Goal: Information Seeking & Learning: Learn about a topic

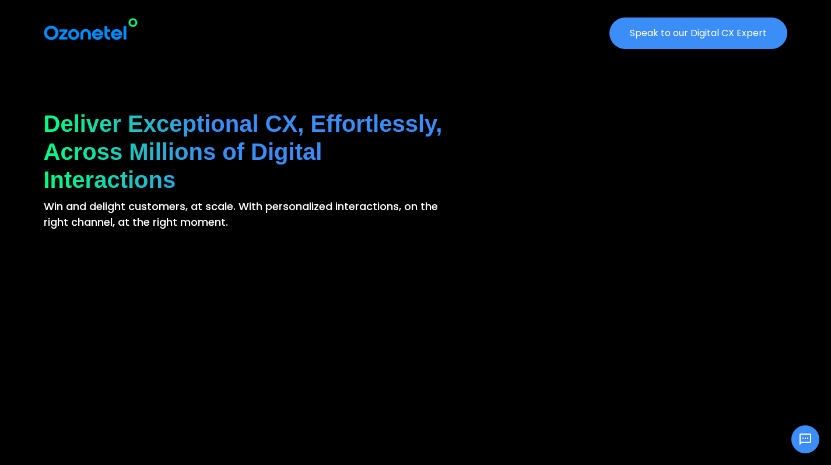
click at [89, 31] on img at bounding box center [91, 29] width 94 height 24
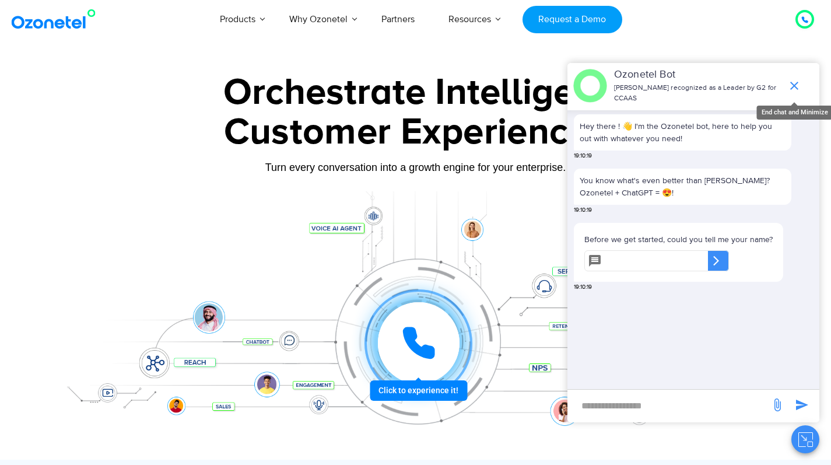
click at [797, 83] on icon "end chat or minimize" at bounding box center [794, 86] width 8 height 8
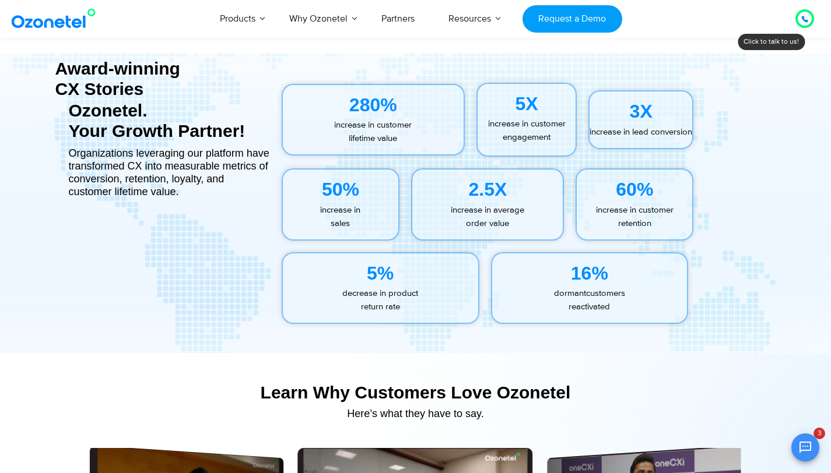
scroll to position [5220, 0]
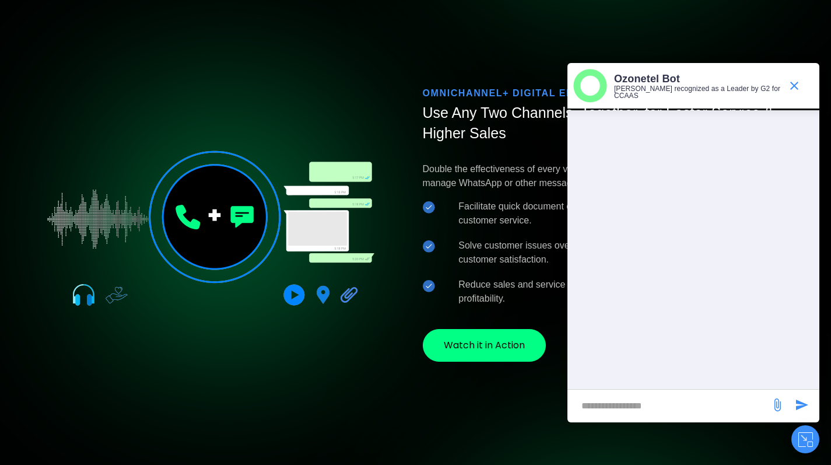
scroll to position [2416, 0]
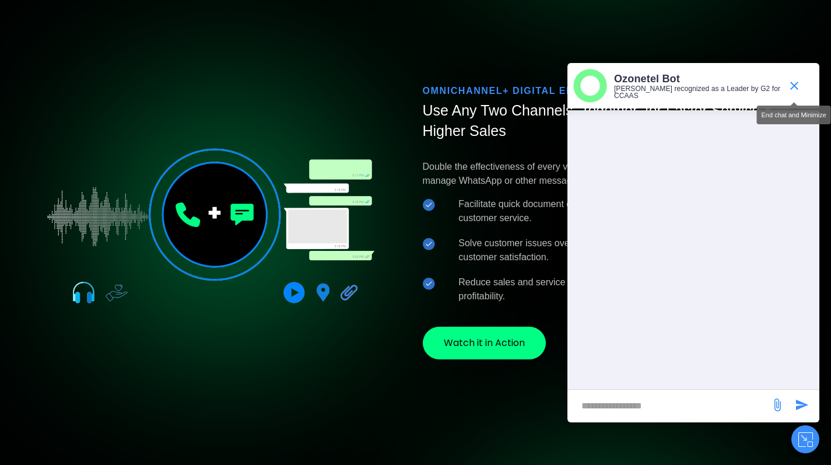
click at [789, 79] on icon "end chat or minimize" at bounding box center [794, 86] width 14 height 14
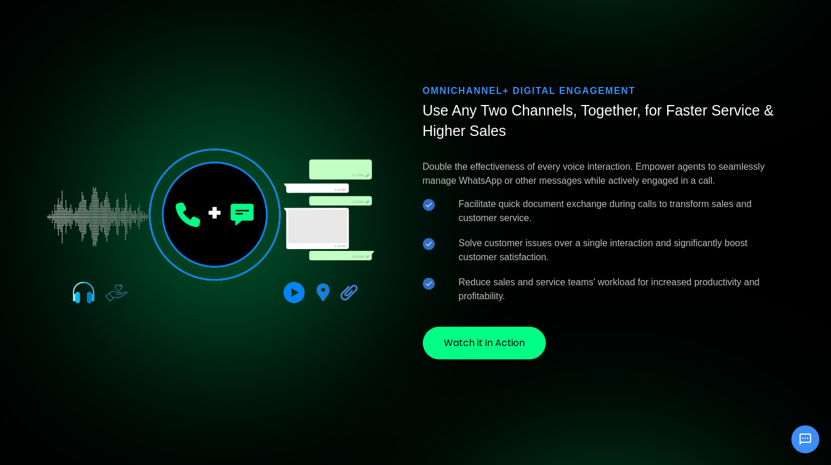
drag, startPoint x: 423, startPoint y: 166, endPoint x: 719, endPoint y: 182, distance: 296.5
click at [719, 182] on p "Double the effectiveness of every voice interaction. Empower agents to seamless…" at bounding box center [605, 174] width 365 height 28
copy p "Double the effectiveness of every voice interaction. Empower agents to seamless…"
